Goal: Use online tool/utility: Utilize a website feature to perform a specific function

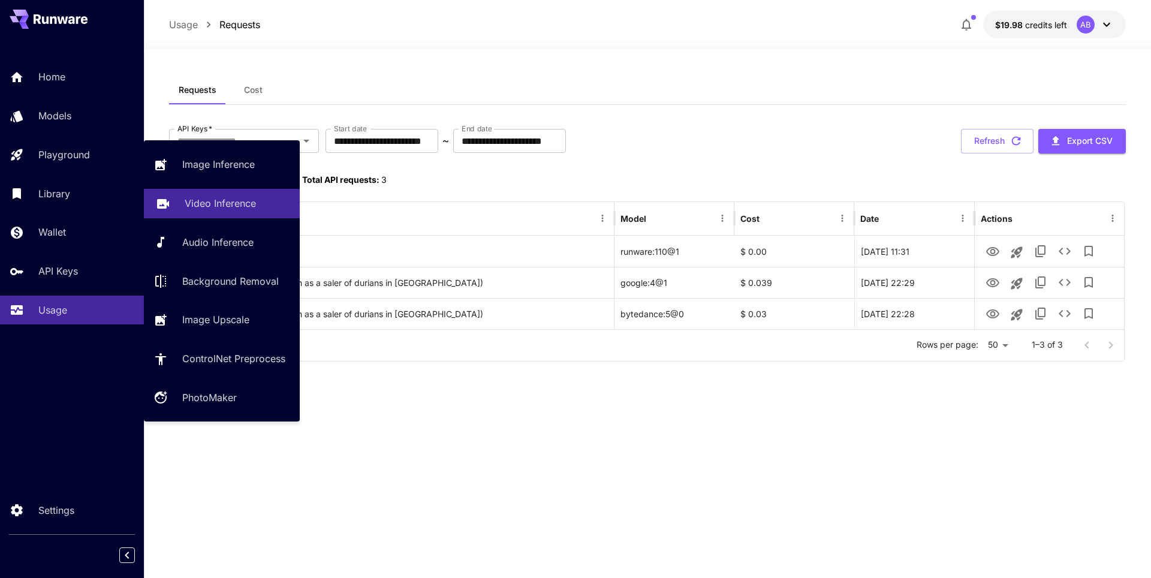
click at [208, 205] on p "Video Inference" at bounding box center [220, 203] width 71 height 14
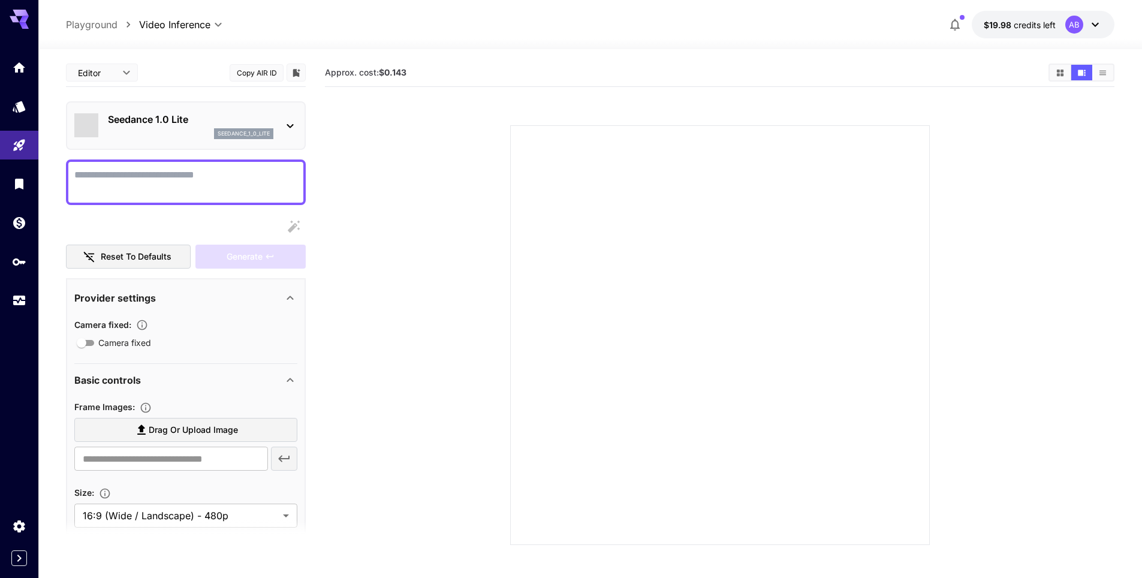
click at [288, 125] on icon at bounding box center [289, 126] width 7 height 4
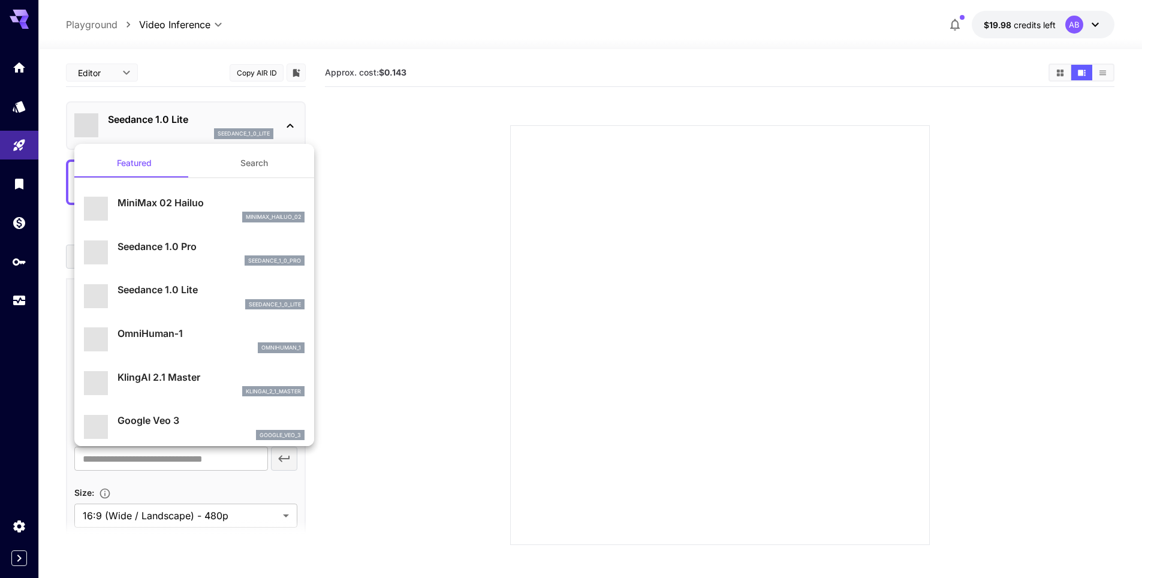
click at [245, 114] on div at bounding box center [575, 289] width 1151 height 578
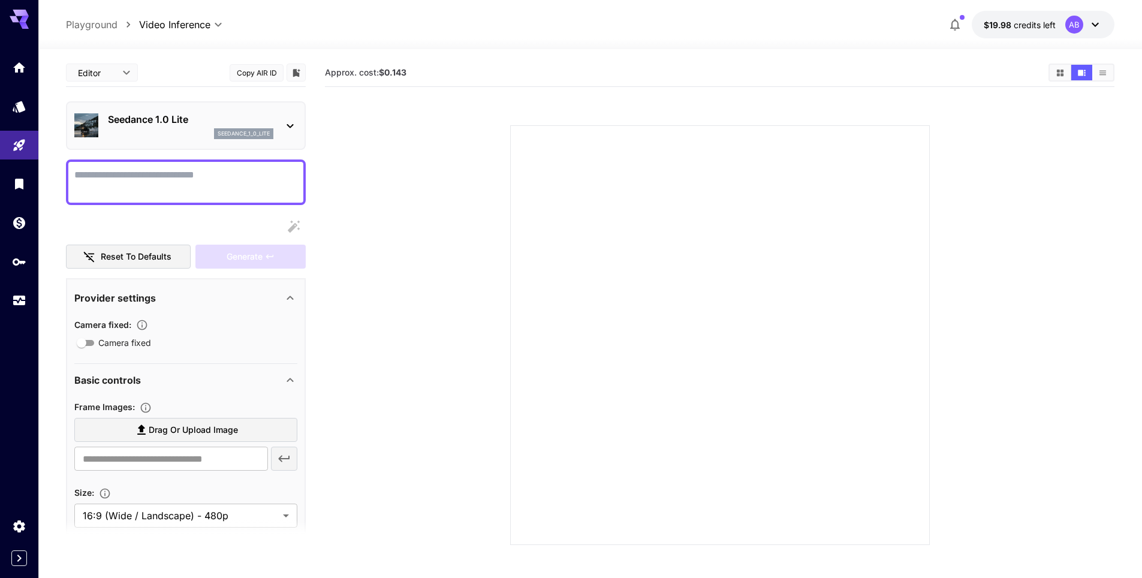
click at [170, 125] on p "Seedance 1.0 Lite" at bounding box center [190, 119] width 165 height 14
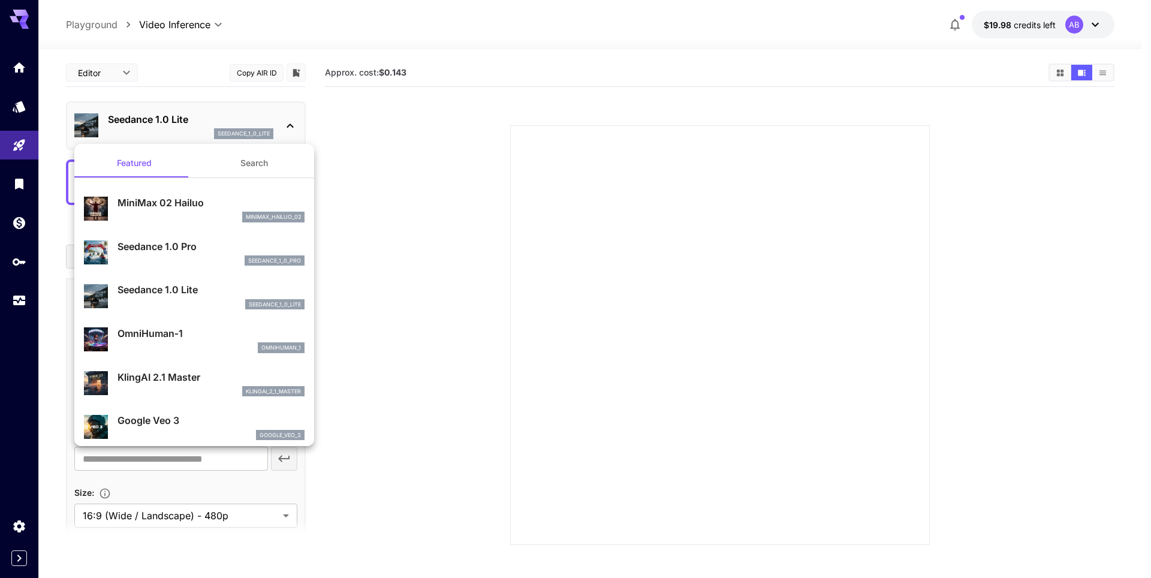
click at [248, 151] on button "Search" at bounding box center [254, 163] width 120 height 29
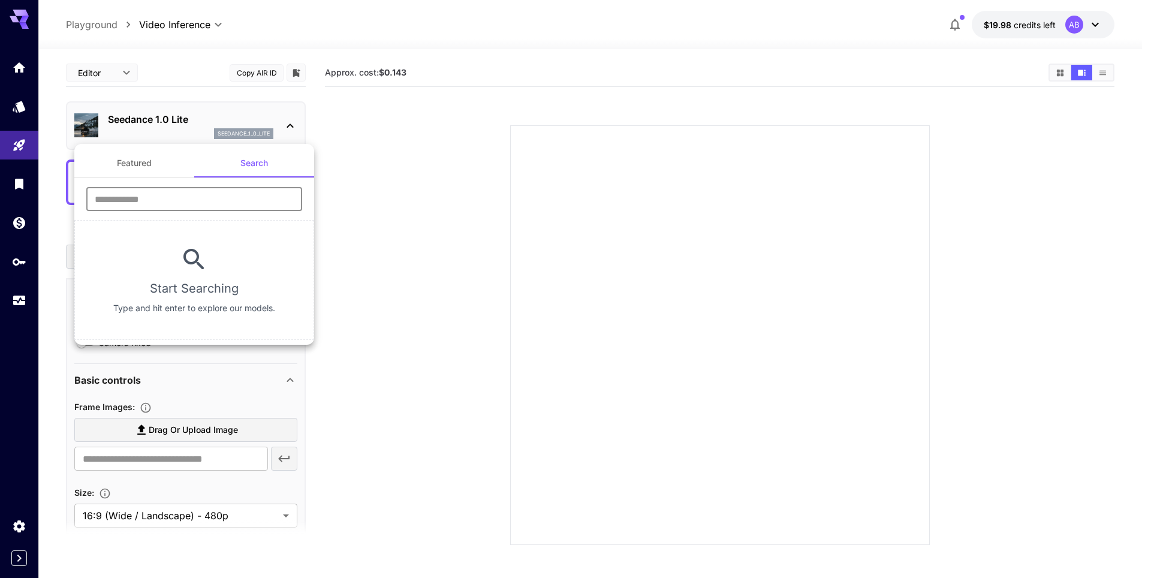
click at [213, 210] on input "text" at bounding box center [194, 199] width 216 height 24
type input "****"
click at [356, 234] on div at bounding box center [575, 289] width 1151 height 578
